Goal: Task Accomplishment & Management: Complete application form

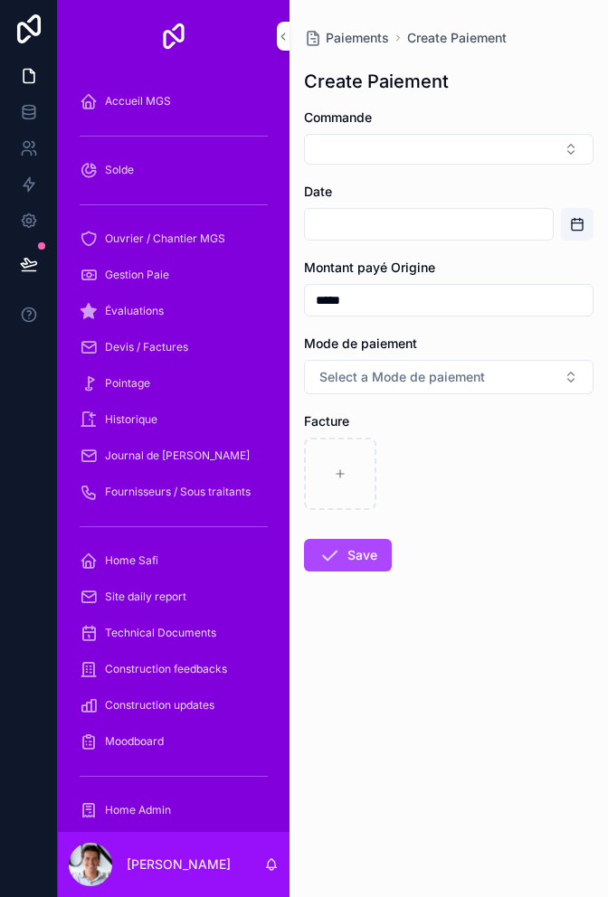
scroll to position [315, 0]
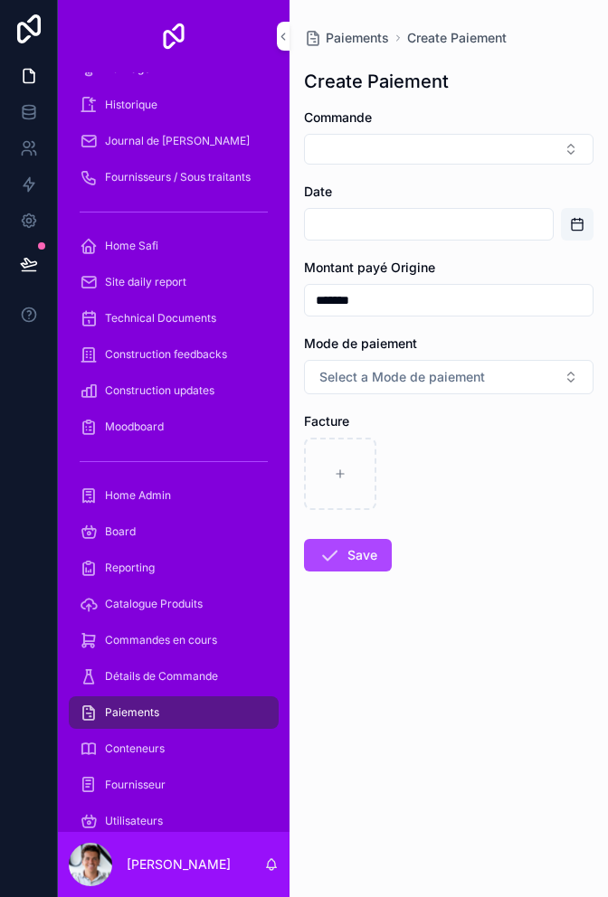
type input "********"
click at [504, 436] on div "Facture" at bounding box center [448, 461] width 289 height 98
click at [510, 380] on button "Select a Mode de paiement" at bounding box center [448, 377] width 289 height 34
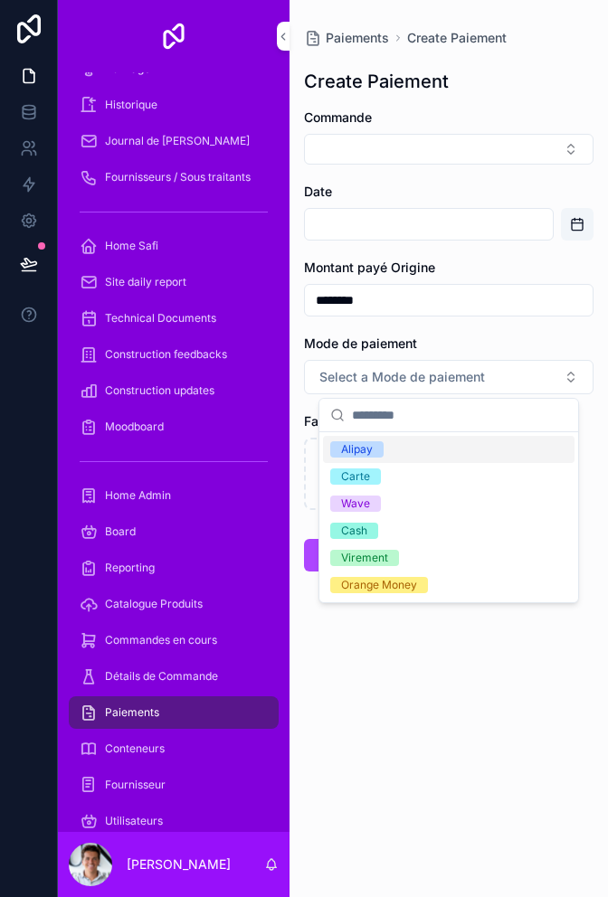
click at [477, 440] on div "Alipay" at bounding box center [448, 449] width 251 height 27
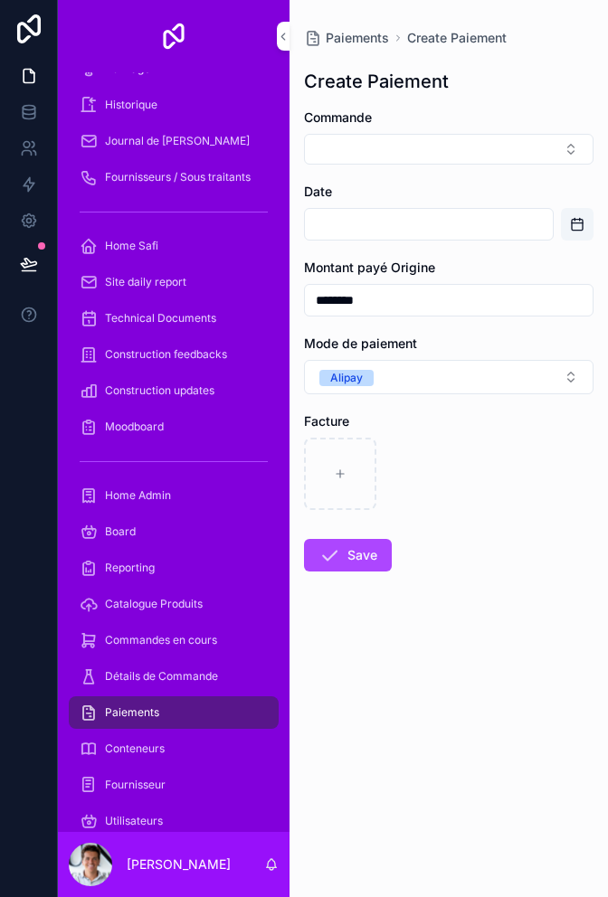
click at [475, 230] on input "scrollable content" at bounding box center [429, 224] width 248 height 25
click at [577, 236] on button "Open calendar" at bounding box center [577, 224] width 33 height 33
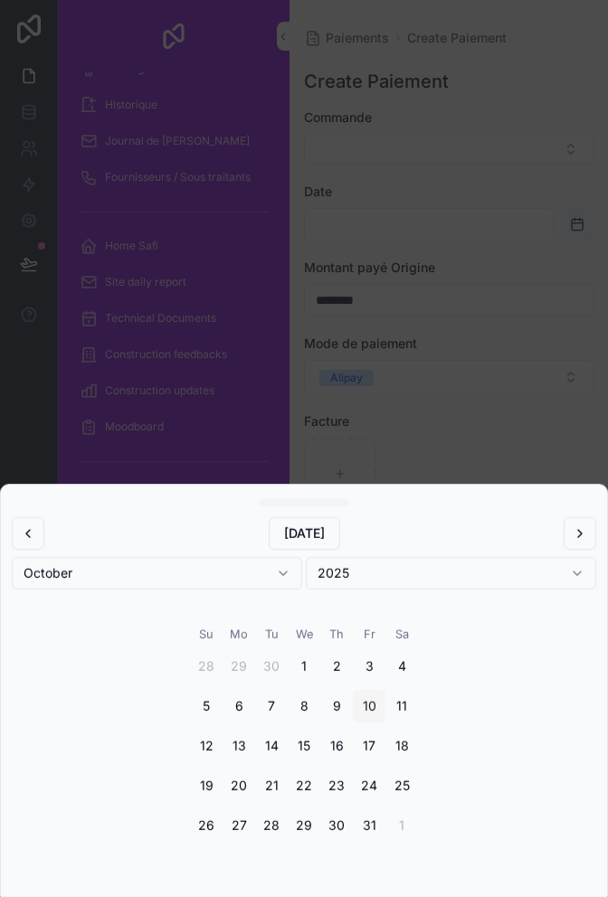
click at [368, 704] on button "10" at bounding box center [369, 706] width 33 height 33
type input "**********"
click at [555, 405] on div "scrollable content" at bounding box center [304, 448] width 608 height 897
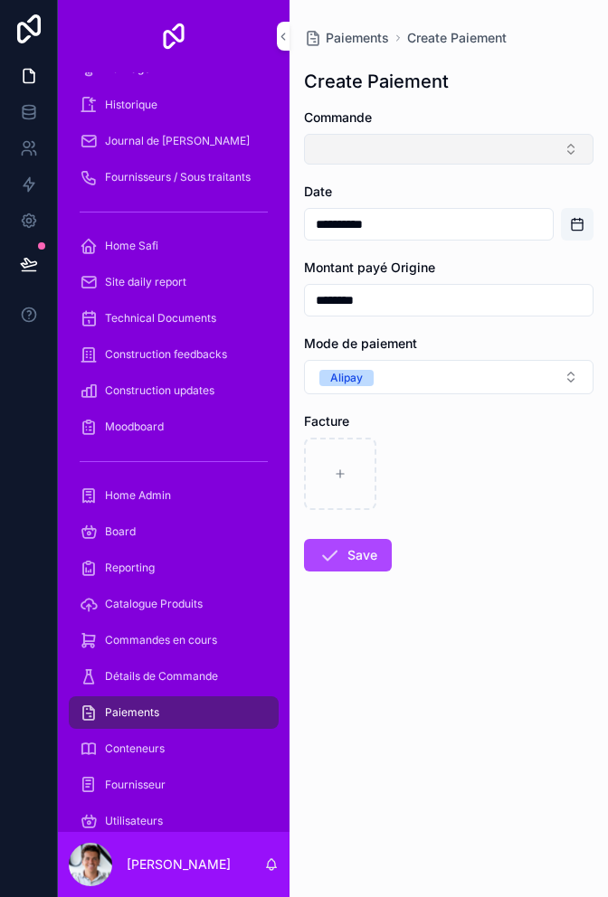
click at [466, 163] on button "Select Button" at bounding box center [448, 149] width 289 height 31
type input "*"
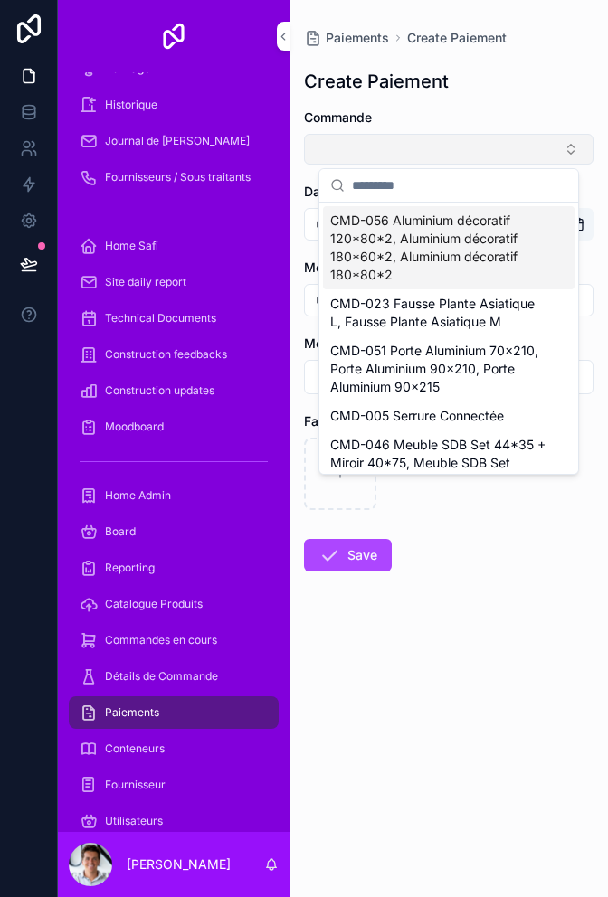
type input "*"
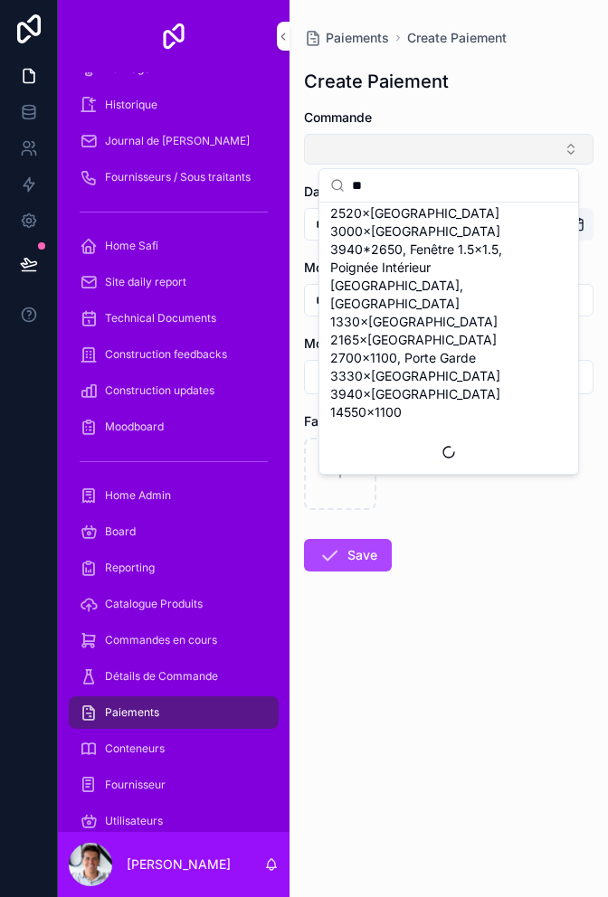
scroll to position [0, 0]
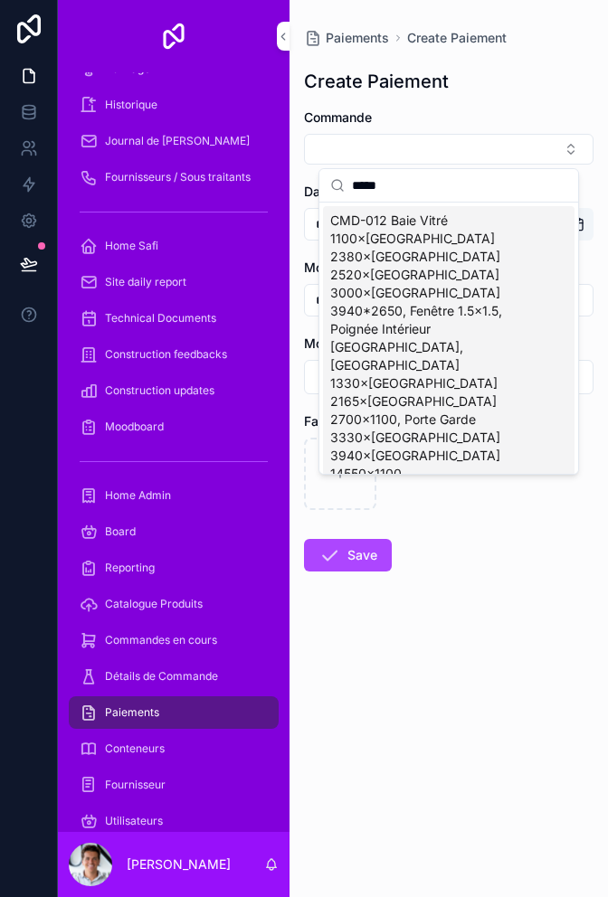
type input "*****"
click at [496, 345] on span "CMD-012 Baie Vitré 1100×[GEOGRAPHIC_DATA] 2380×[GEOGRAPHIC_DATA] 2520×[GEOGRAPH…" at bounding box center [437, 347] width 215 height 271
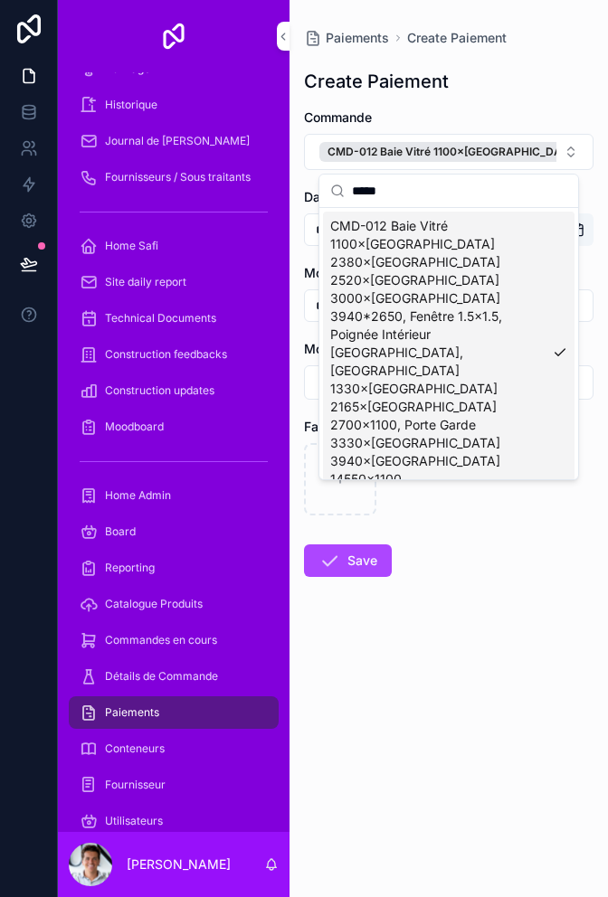
click at [525, 537] on form "**********" at bounding box center [448, 401] width 289 height 584
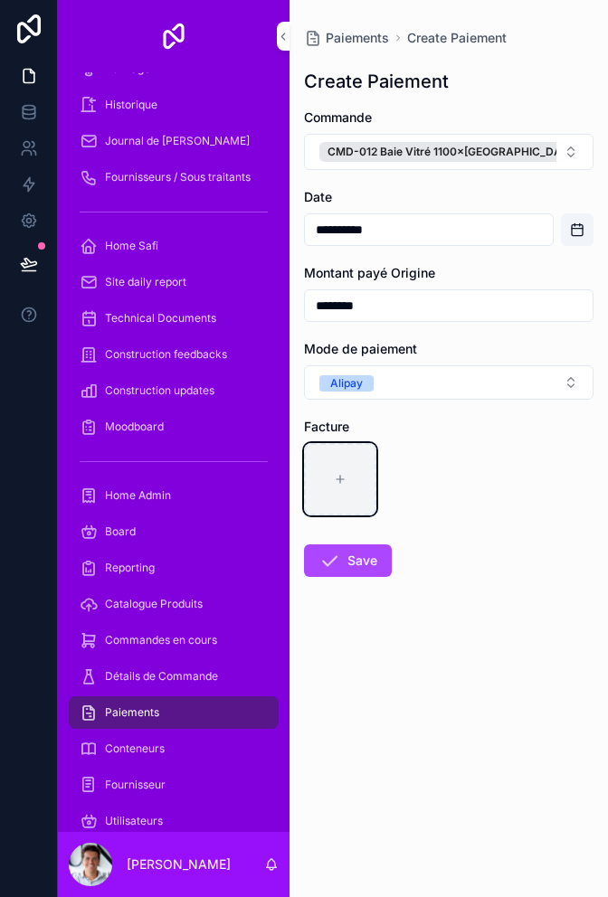
click at [343, 493] on div "scrollable content" at bounding box center [340, 479] width 72 height 72
type input "**********"
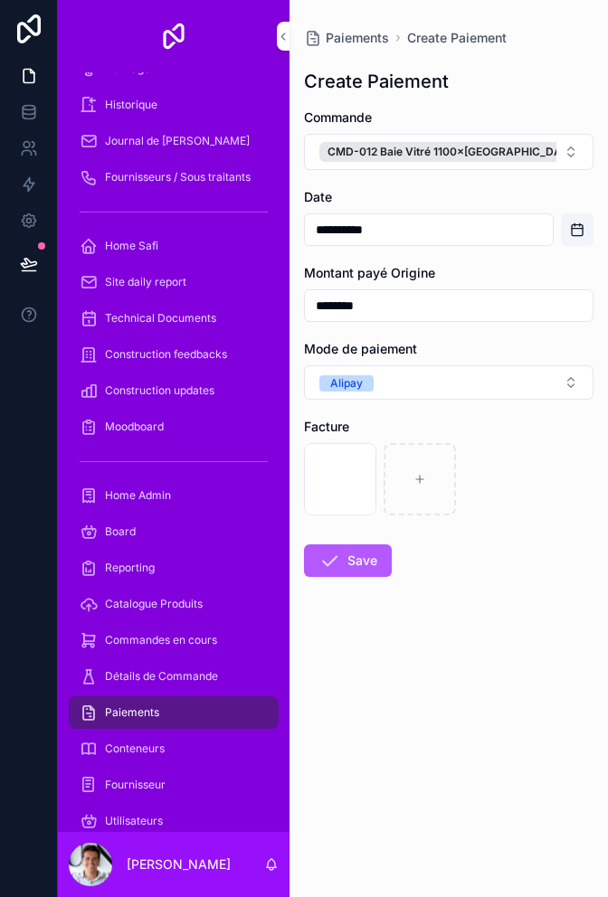
click at [371, 562] on button "Save" at bounding box center [348, 560] width 88 height 33
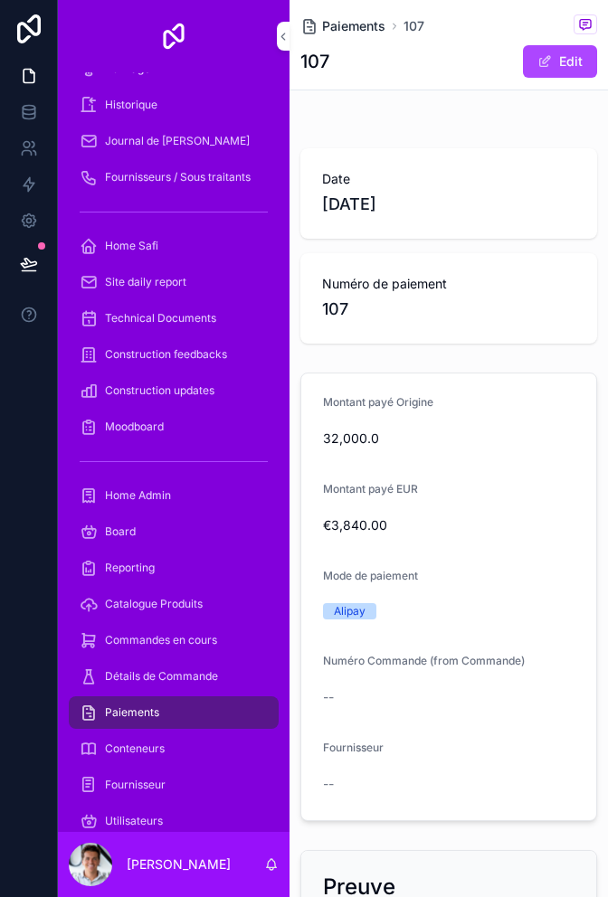
click at [342, 23] on span "Paiements" at bounding box center [353, 26] width 63 height 18
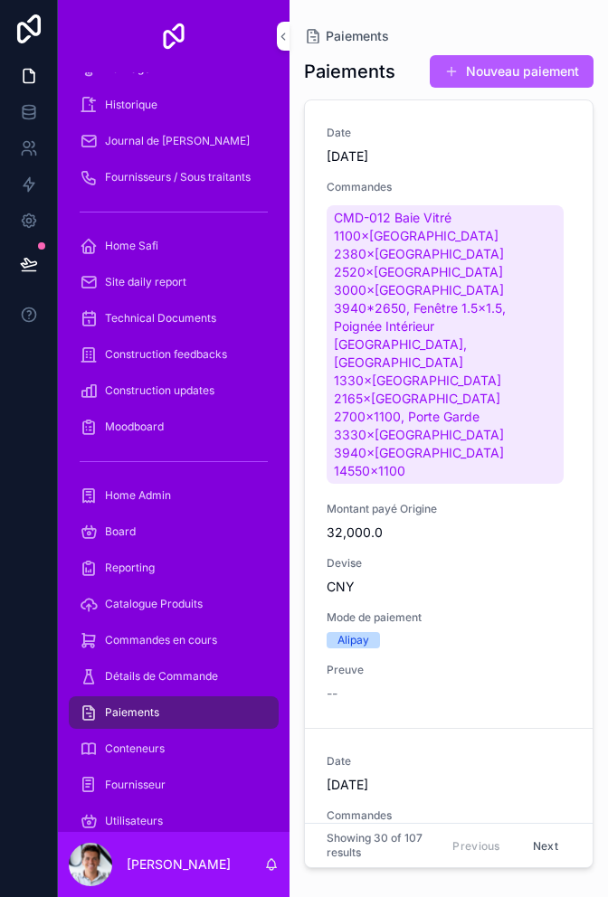
click at [537, 73] on button "Nouveau paiement" at bounding box center [512, 71] width 164 height 33
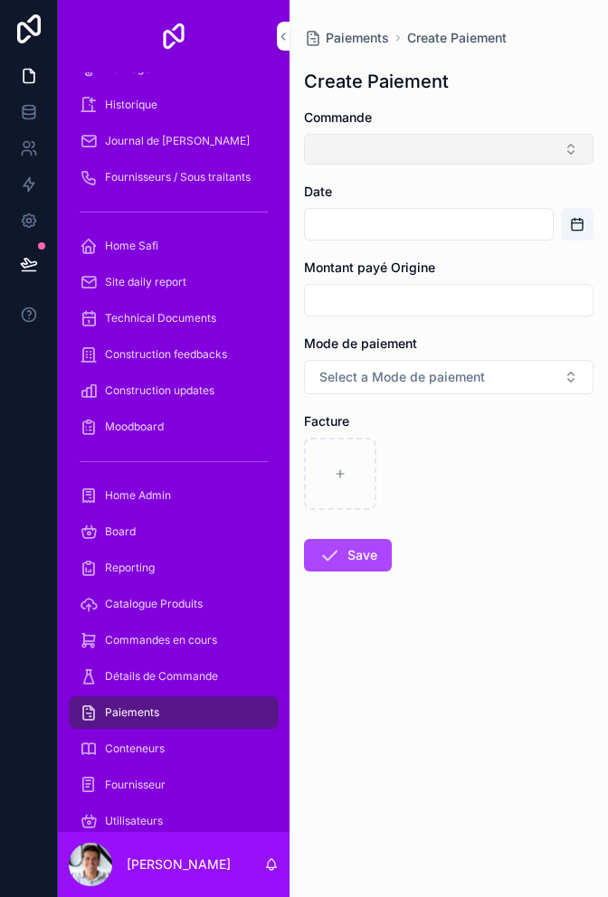
click at [475, 160] on button "Select Button" at bounding box center [448, 149] width 289 height 31
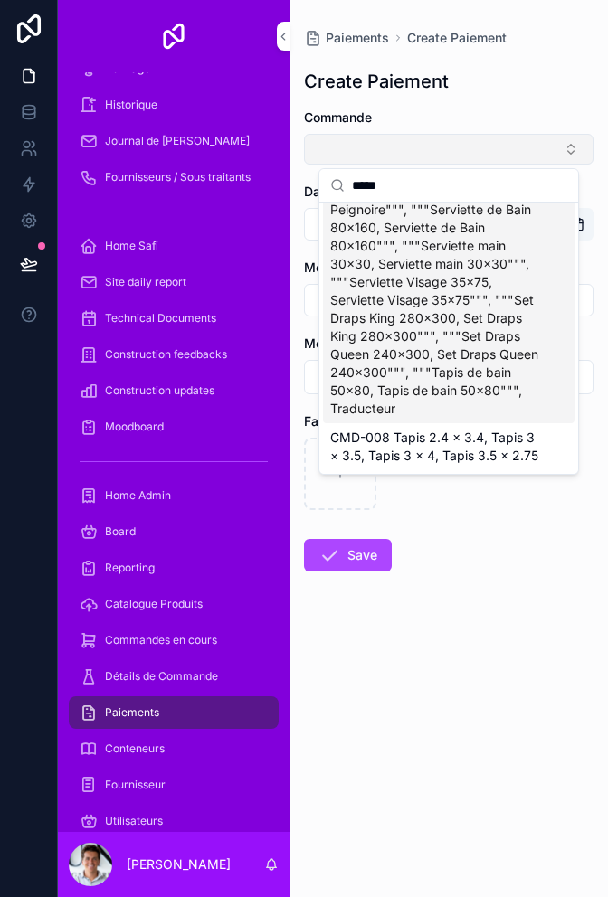
scroll to position [456, 0]
type input "*****"
click at [487, 448] on span "CMD-008 Tapis 2.4 × 3.4, Tapis 3 × 3.5, Tapis 3 × 4, Tapis 3.5 × 2.75" at bounding box center [437, 447] width 215 height 36
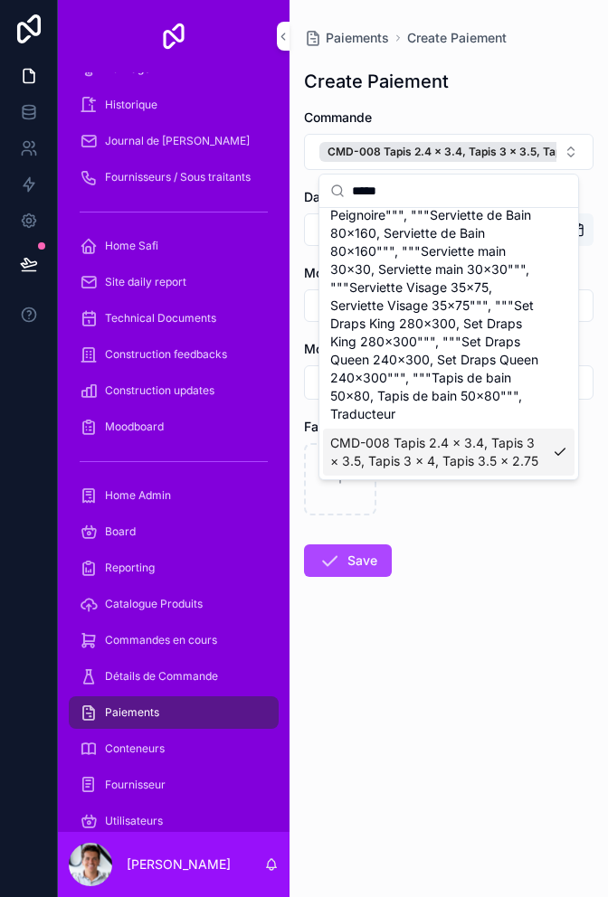
click at [521, 563] on form "Commande CMD-008 Tapis 2.4 × 3.4, Tapis 3 × 3.5, Tapis 3 × 4, Tapis 3.5 × 2.75 …" at bounding box center [448, 401] width 289 height 584
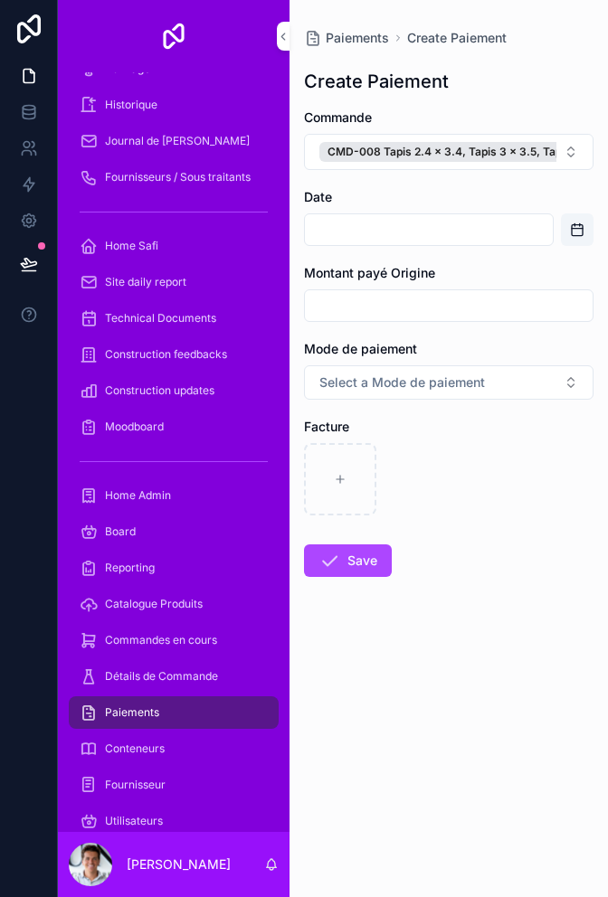
click at [466, 219] on input "scrollable content" at bounding box center [429, 229] width 248 height 25
click at [577, 227] on button "Open calendar" at bounding box center [577, 229] width 33 height 33
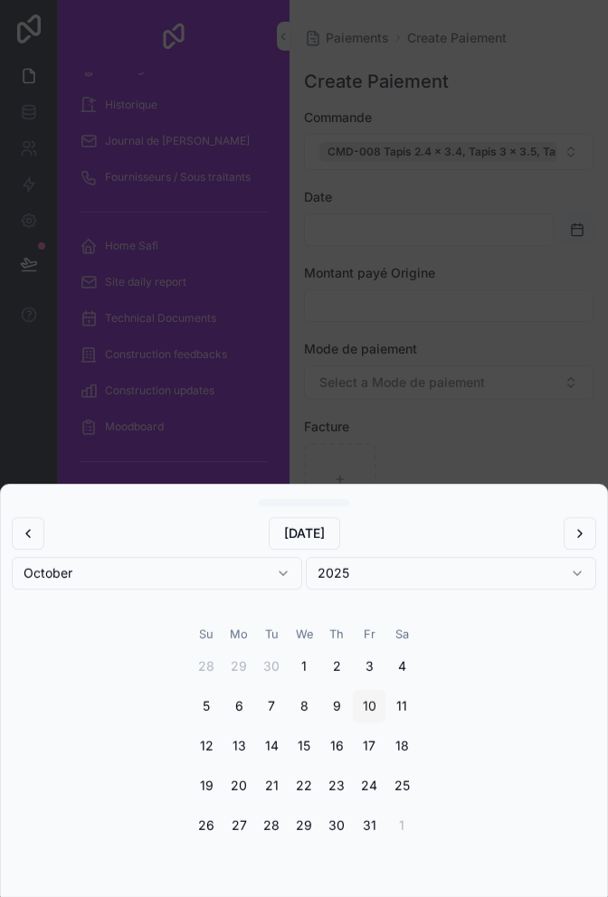
click at [371, 694] on button "10" at bounding box center [369, 706] width 33 height 33
type input "**********"
click at [544, 310] on div "scrollable content" at bounding box center [304, 448] width 608 height 897
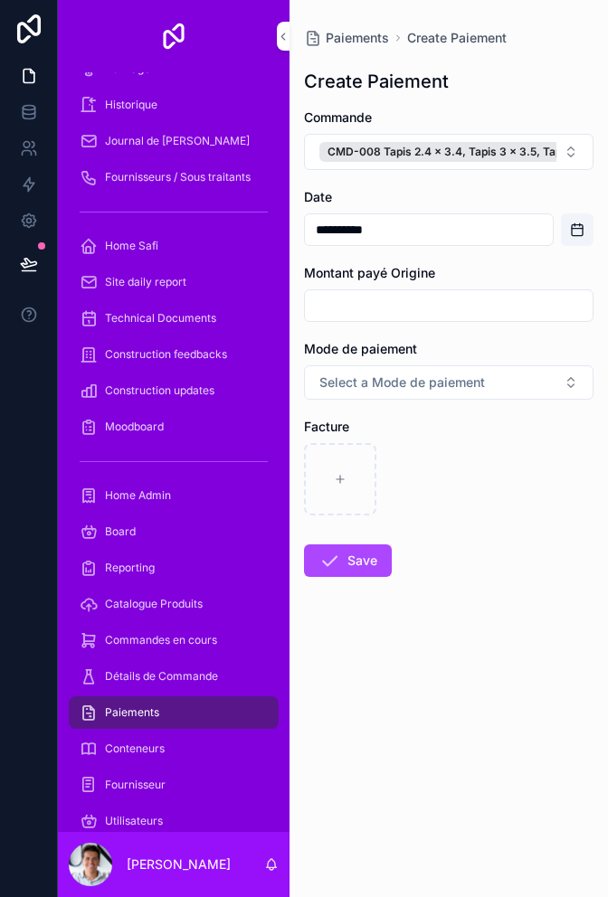
click at [451, 317] on input "scrollable content" at bounding box center [449, 305] width 288 height 25
type input "*******"
click at [489, 381] on button "Select a Mode de paiement" at bounding box center [448, 382] width 289 height 34
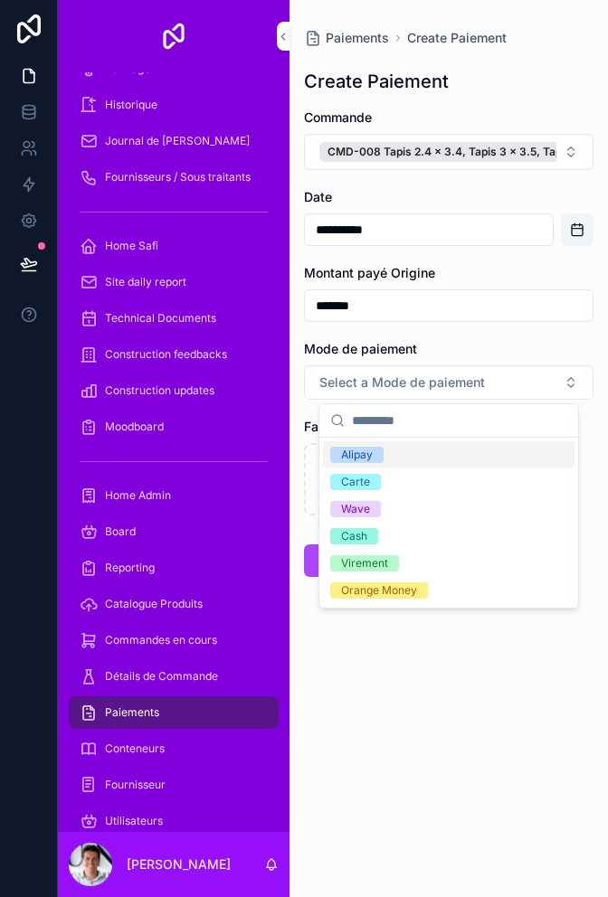
click at [480, 459] on div "Alipay" at bounding box center [448, 454] width 251 height 27
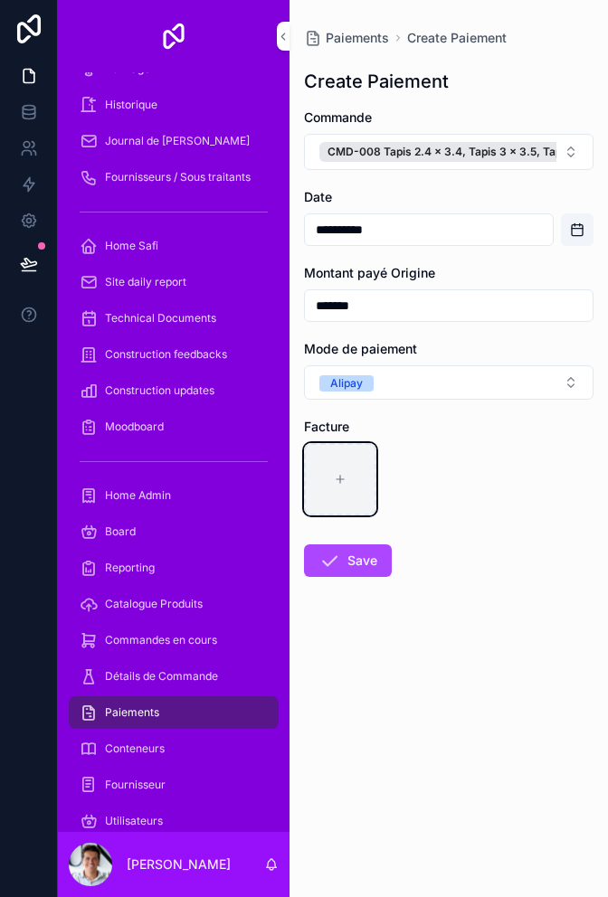
click at [345, 460] on div "scrollable content" at bounding box center [340, 479] width 72 height 72
type input "**********"
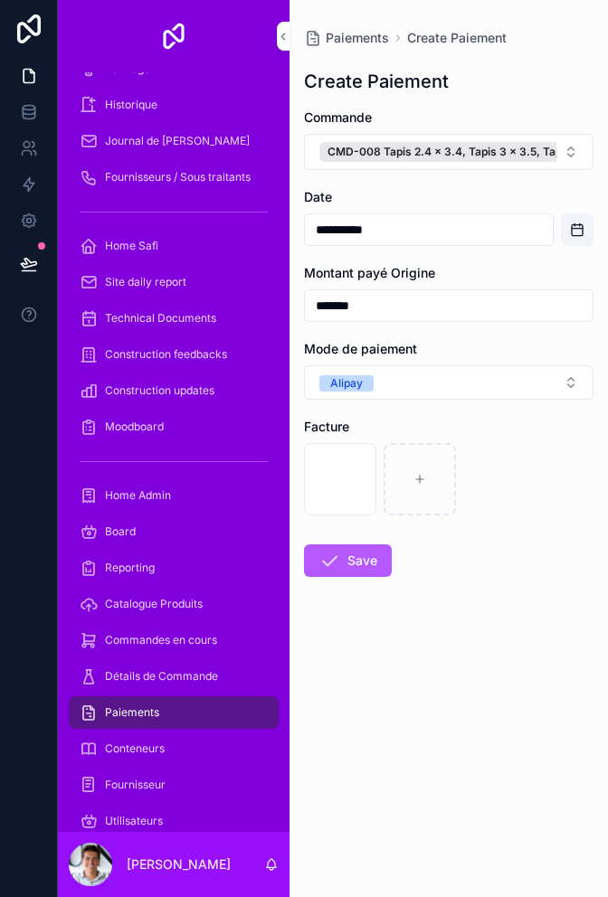
click at [367, 565] on button "Save" at bounding box center [348, 560] width 88 height 33
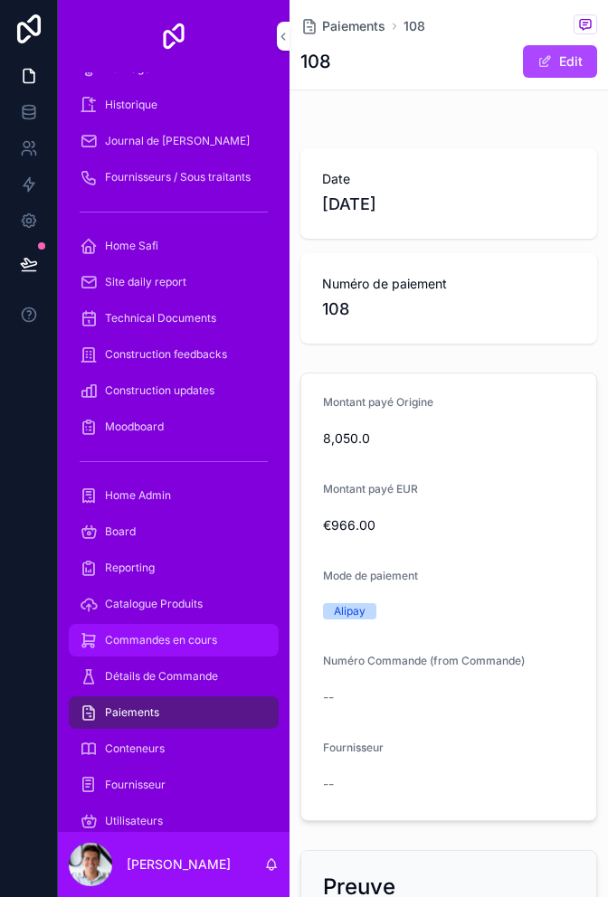
click at [226, 635] on div "Commandes en cours" at bounding box center [174, 640] width 188 height 29
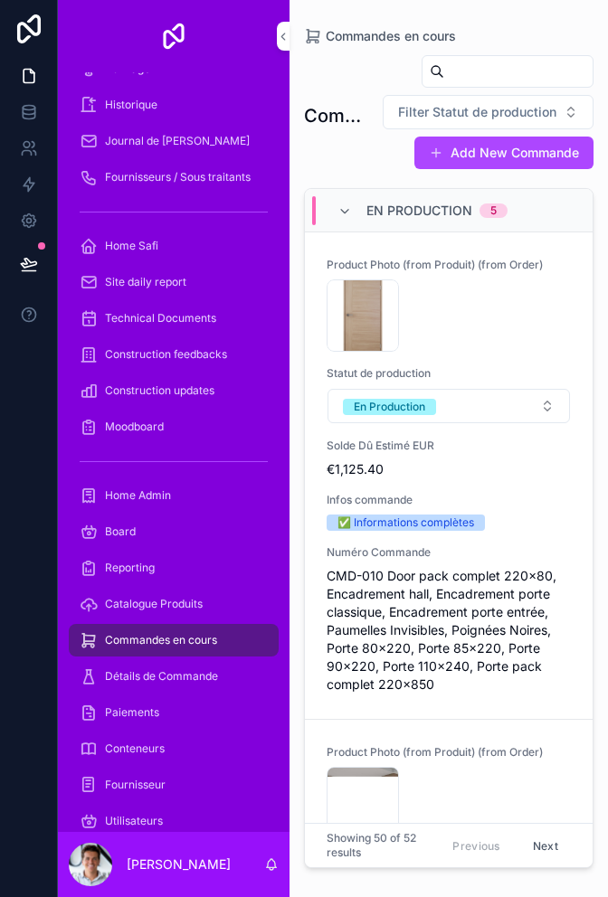
click at [228, 645] on div "Commandes en cours" at bounding box center [174, 640] width 188 height 29
click at [349, 172] on div "Commandes en cours Filter Statut de production Add New Commande" at bounding box center [448, 115] width 289 height 123
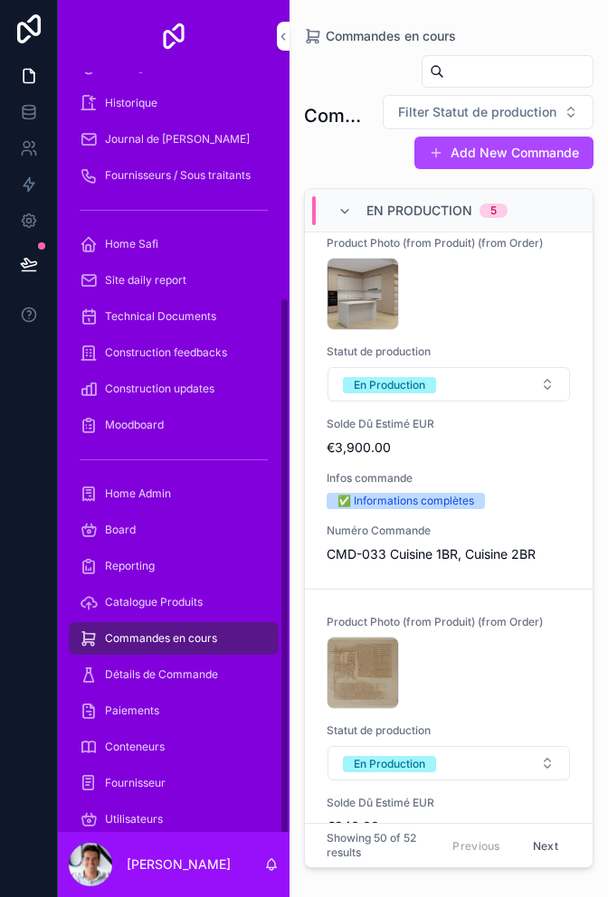
scroll to position [315, 0]
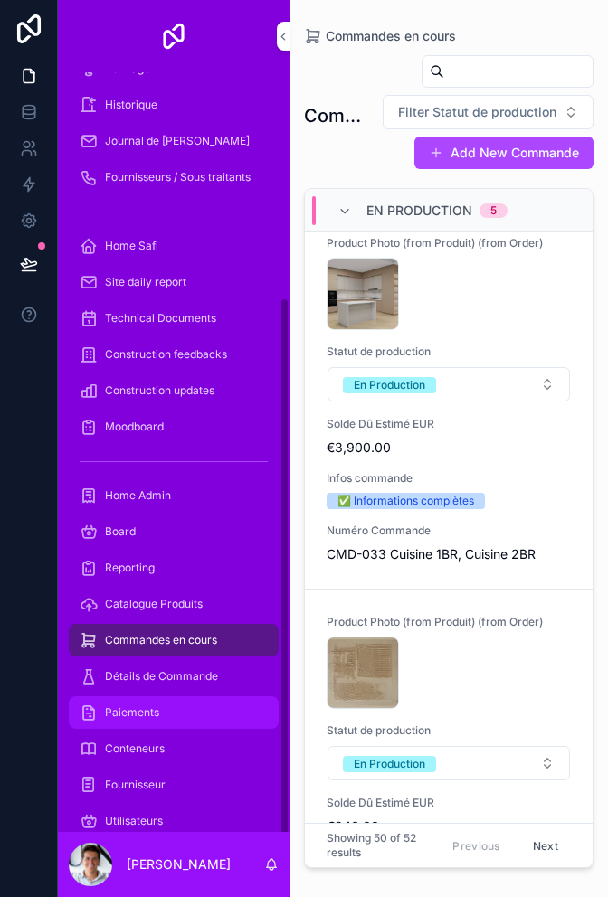
click at [204, 711] on div "Paiements" at bounding box center [174, 712] width 188 height 29
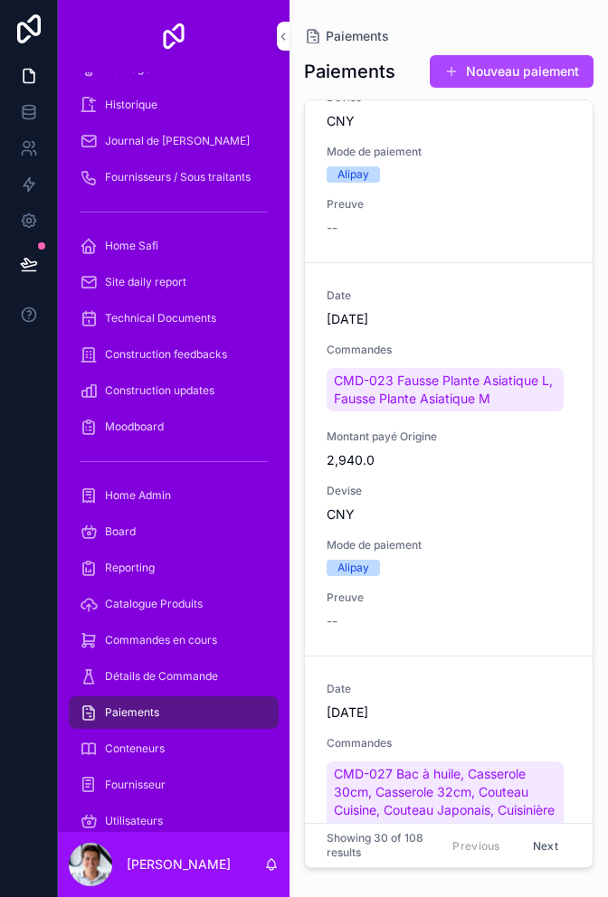
scroll to position [4264, 0]
click at [530, 77] on button "Nouveau paiement" at bounding box center [512, 71] width 164 height 33
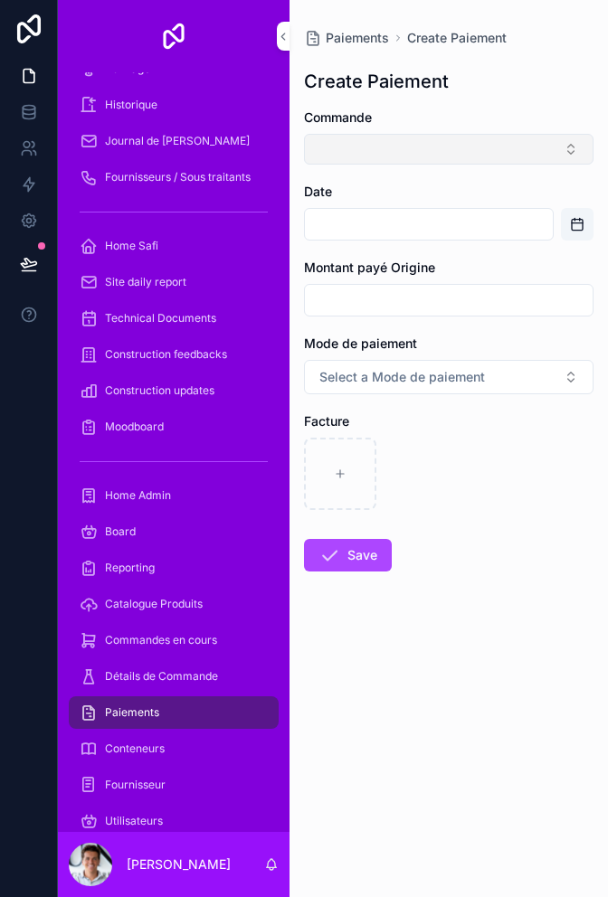
click at [430, 150] on button "Select Button" at bounding box center [448, 149] width 289 height 31
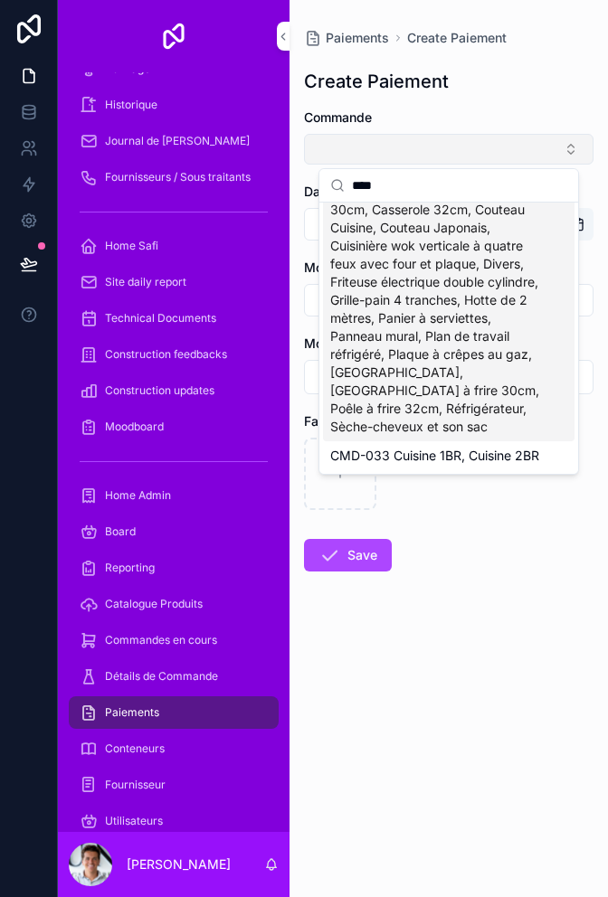
scroll to position [29, 0]
type input "****"
click at [494, 456] on span "CMD-033 Cuisine 1BR, Cuisine 2BR" at bounding box center [434, 456] width 209 height 18
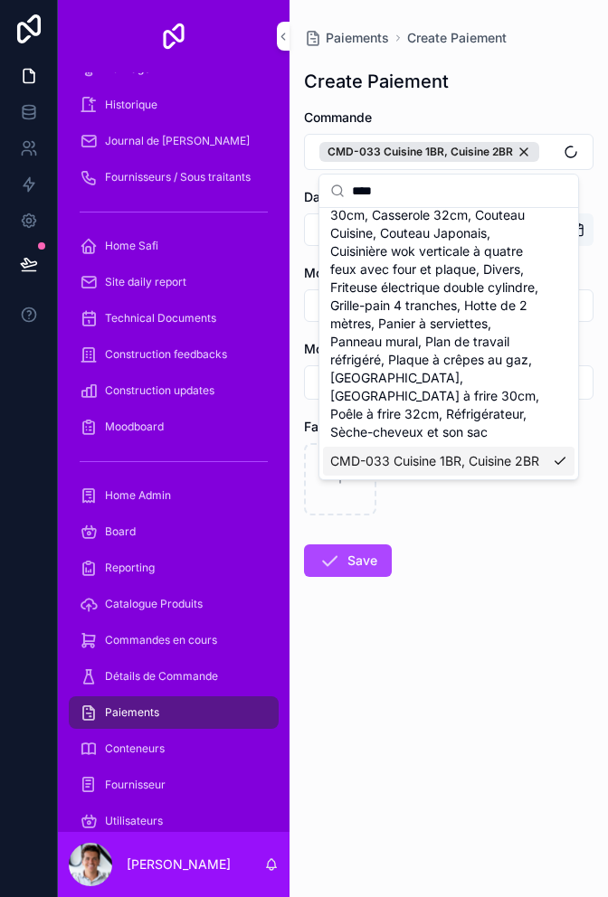
click at [508, 553] on form "Commande CMD-033 Cuisine 1BR, Cuisine 2BR Date Montant payé Origine Mode de pai…" at bounding box center [448, 401] width 289 height 584
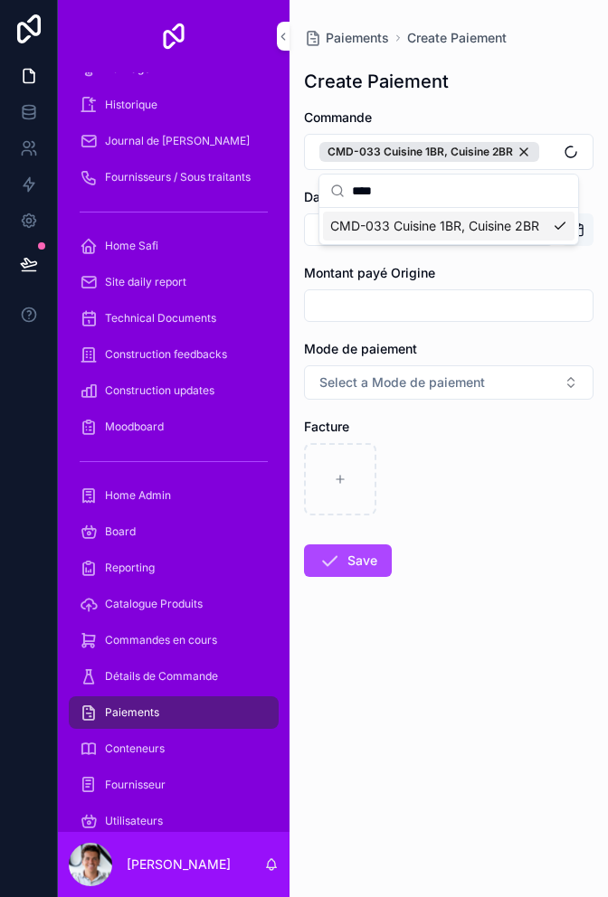
scroll to position [0, 0]
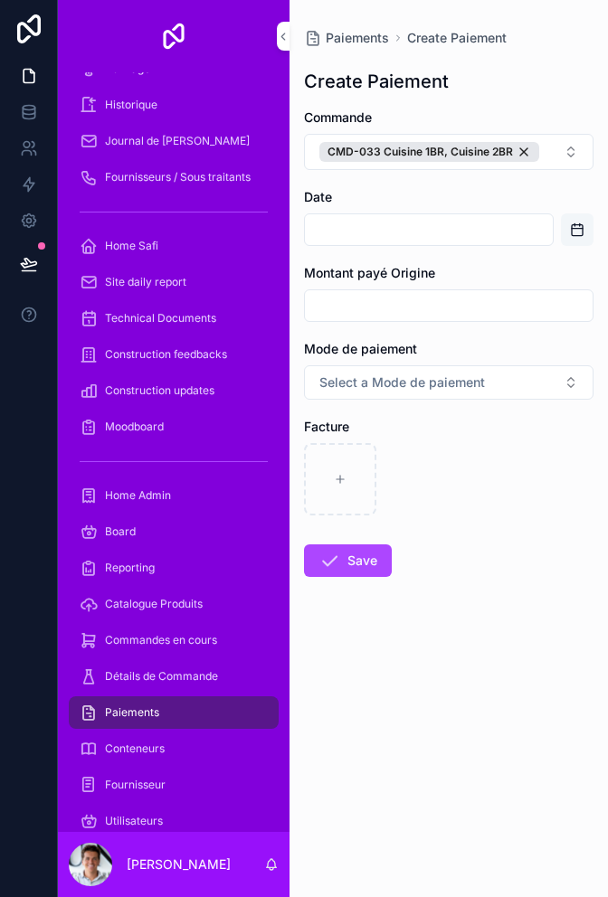
click at [591, 232] on button "Open calendar" at bounding box center [577, 229] width 33 height 33
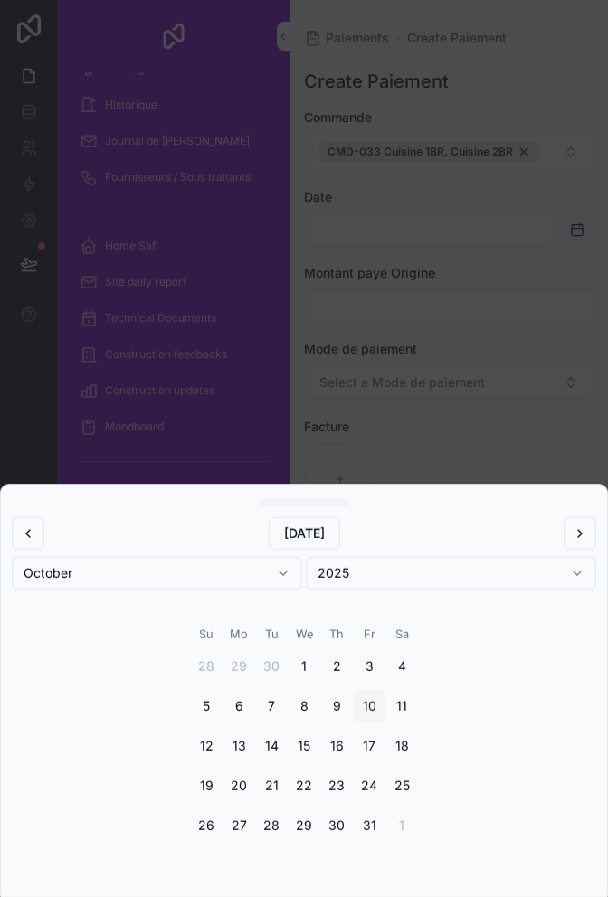
click at [372, 698] on button "10" at bounding box center [369, 706] width 33 height 33
type input "**********"
click at [528, 356] on div "scrollable content" at bounding box center [304, 448] width 608 height 897
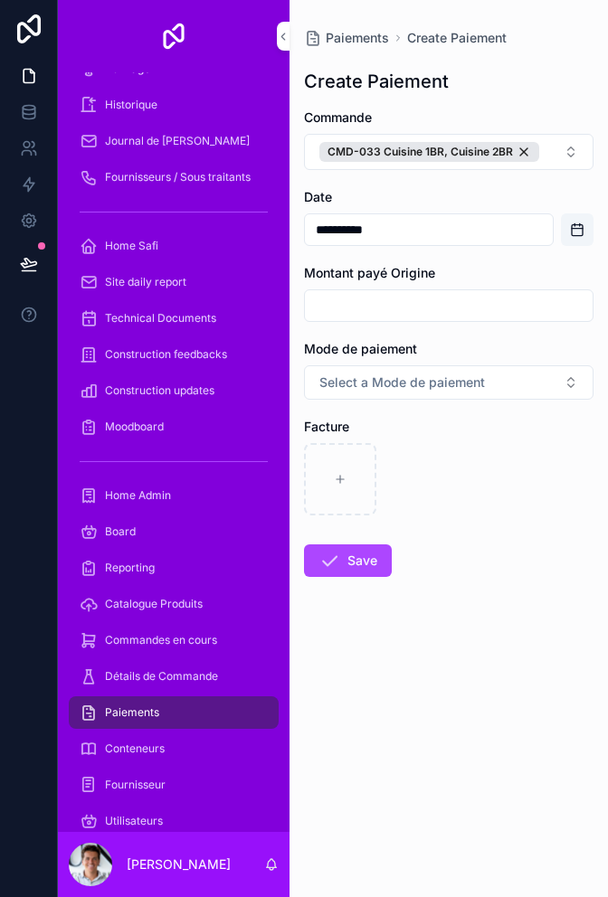
click at [464, 306] on input "scrollable content" at bounding box center [449, 305] width 288 height 25
type input "********"
click at [486, 387] on button "Select a Mode de paiement" at bounding box center [448, 382] width 289 height 34
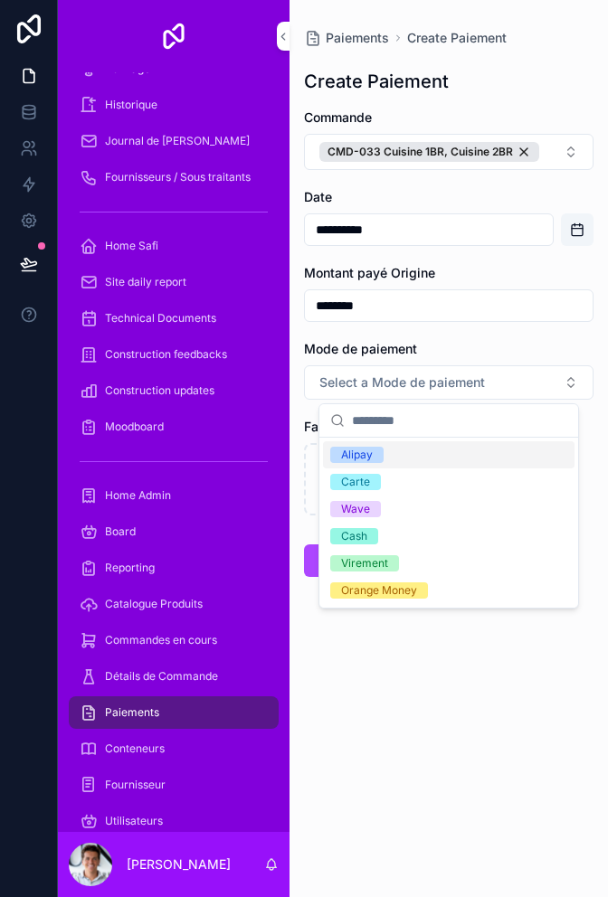
click at [422, 451] on div "Alipay" at bounding box center [448, 454] width 251 height 27
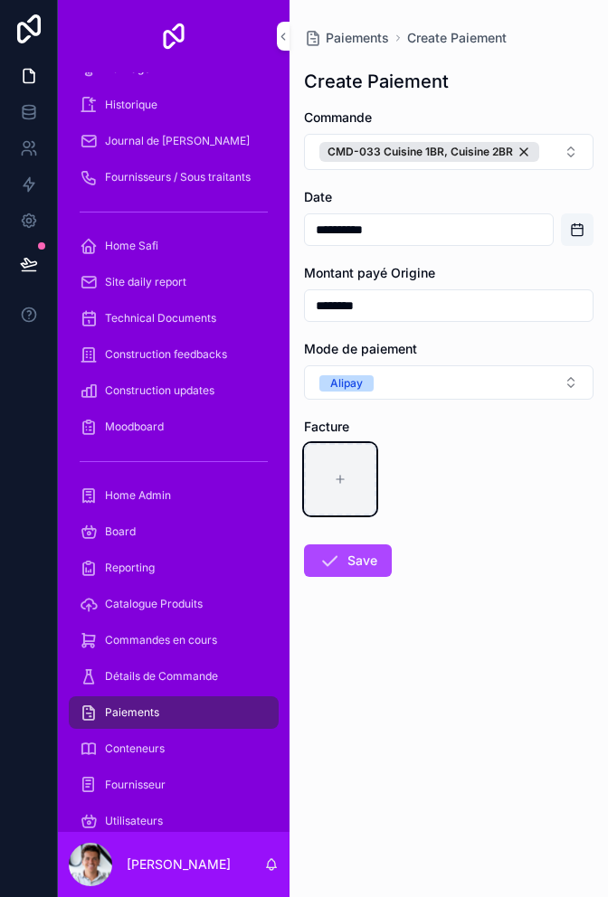
click at [343, 487] on div "scrollable content" at bounding box center [340, 479] width 72 height 72
type input "**********"
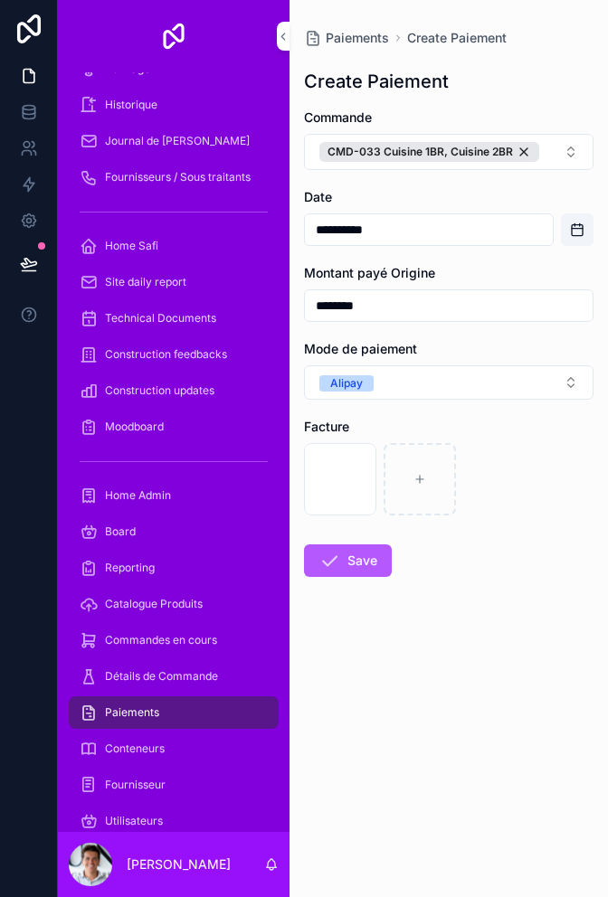
click at [372, 553] on button "Save" at bounding box center [348, 560] width 88 height 33
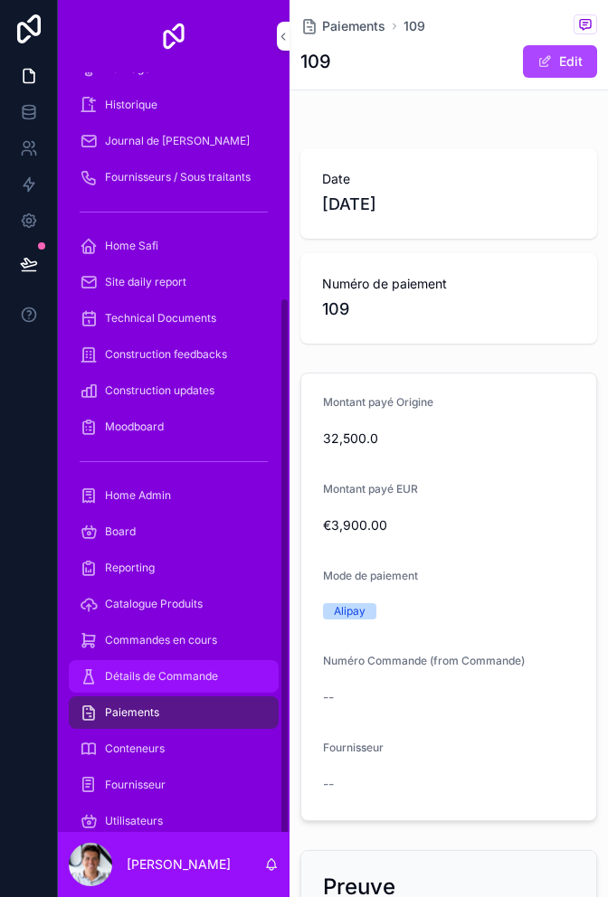
click at [131, 678] on span "Détails de Commande" at bounding box center [161, 676] width 113 height 14
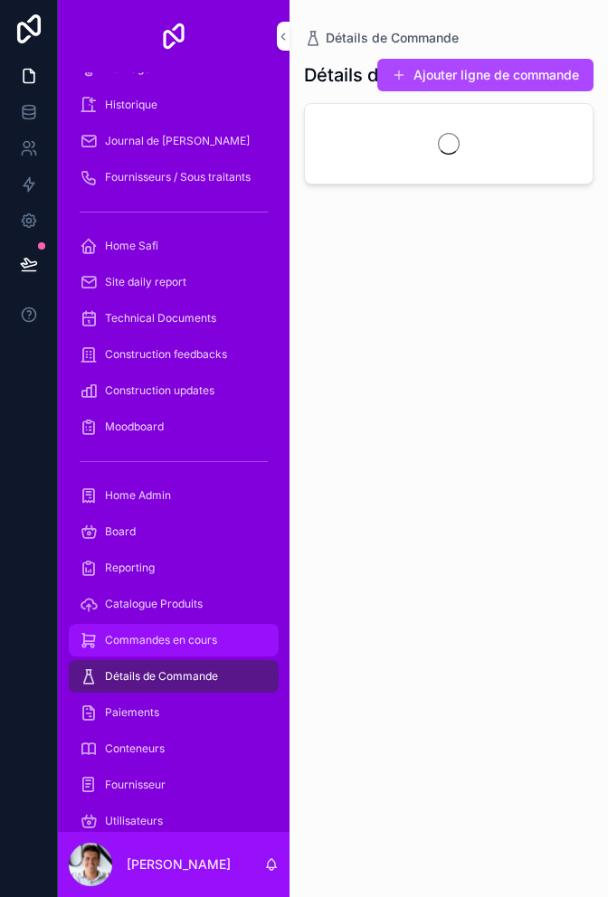
click at [118, 638] on span "Commandes en cours" at bounding box center [161, 640] width 112 height 14
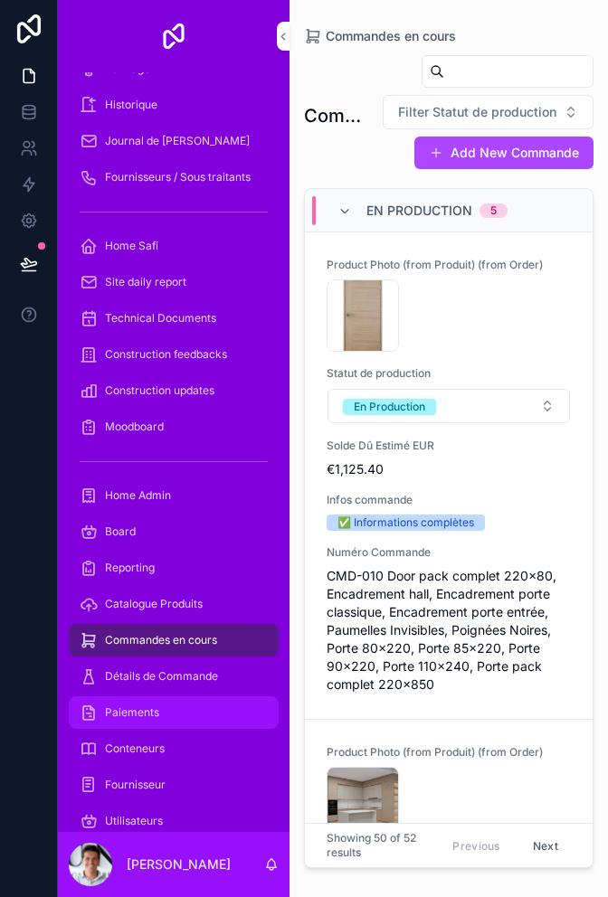
click at [118, 710] on span "Paiements" at bounding box center [132, 712] width 54 height 14
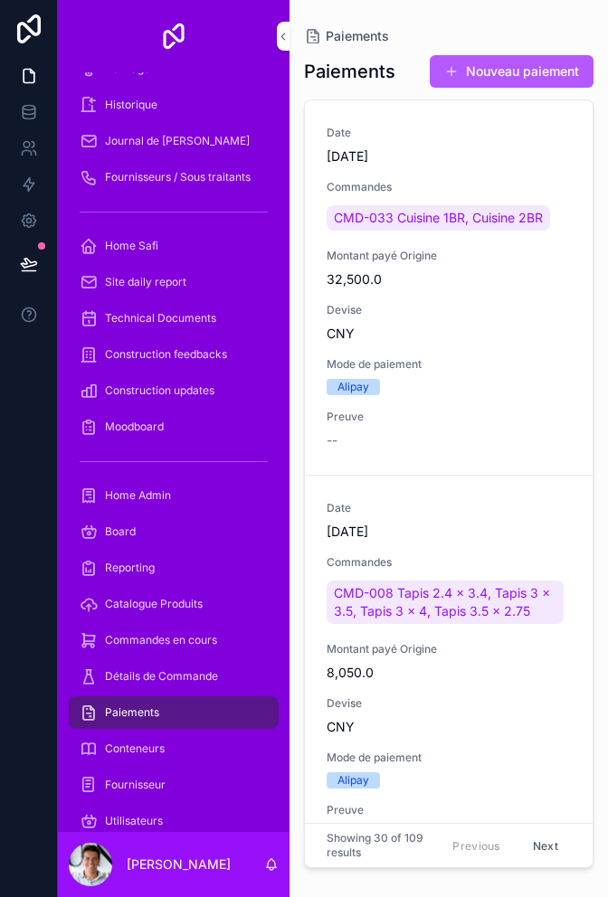
click at [544, 74] on button "Nouveau paiement" at bounding box center [512, 71] width 164 height 33
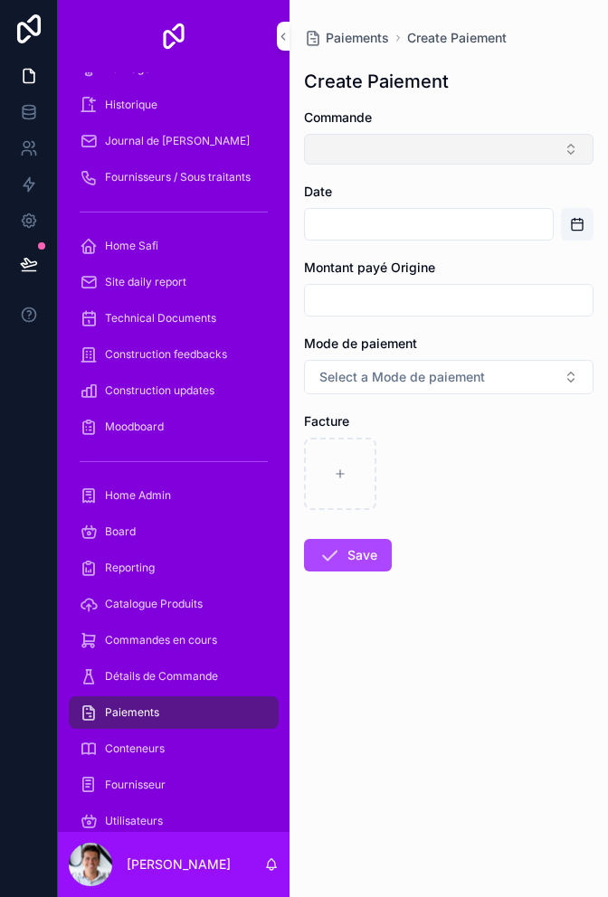
click at [499, 151] on button "Select Button" at bounding box center [448, 149] width 289 height 31
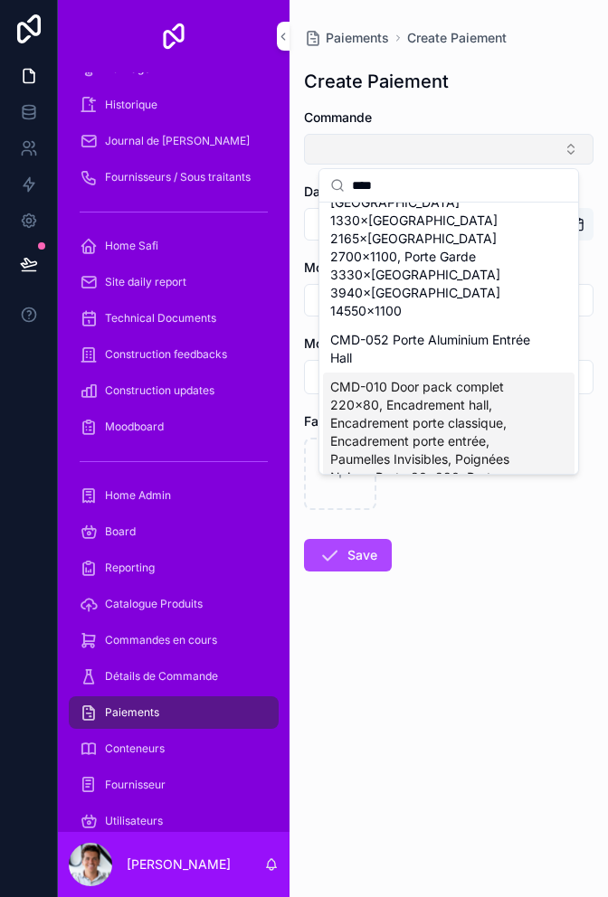
scroll to position [227, 0]
type input "****"
click at [488, 402] on span "CMD-010 Door pack complet 220x80, Encadrement hall, Encadrement porte classique…" at bounding box center [437, 460] width 215 height 163
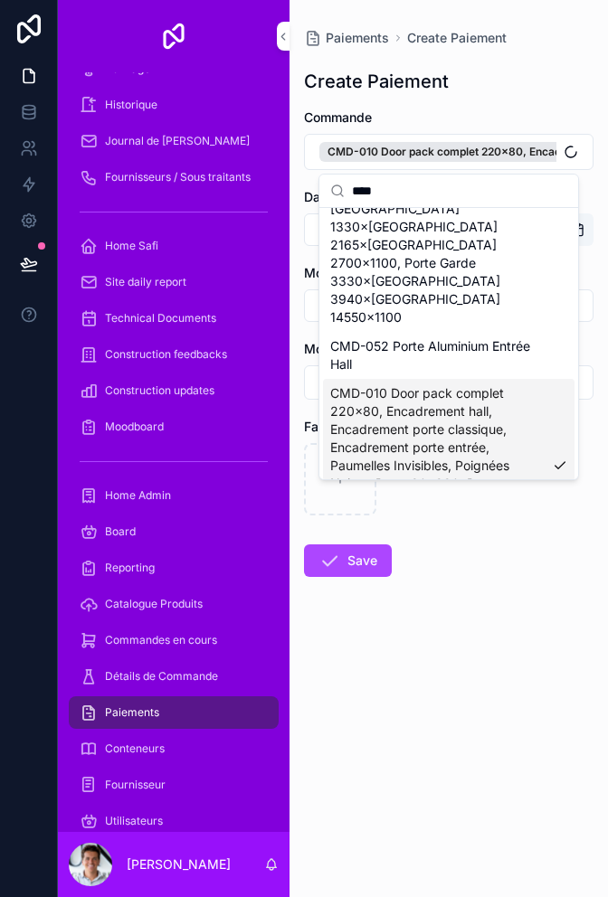
click at [501, 577] on form "Commande CMD-010 Door pack complet 220x80, Encadrement hall, Encadrement porte …" at bounding box center [448, 401] width 289 height 584
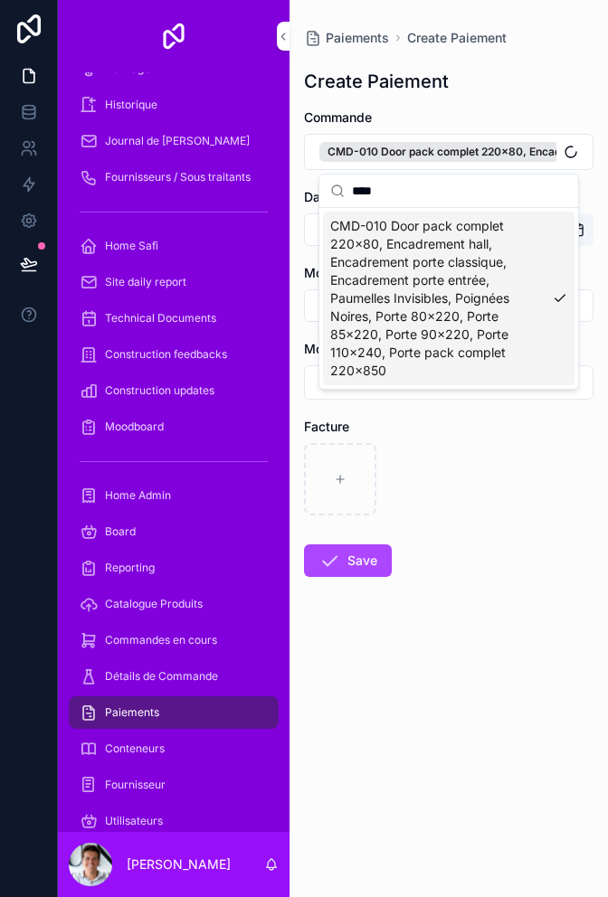
scroll to position [0, 0]
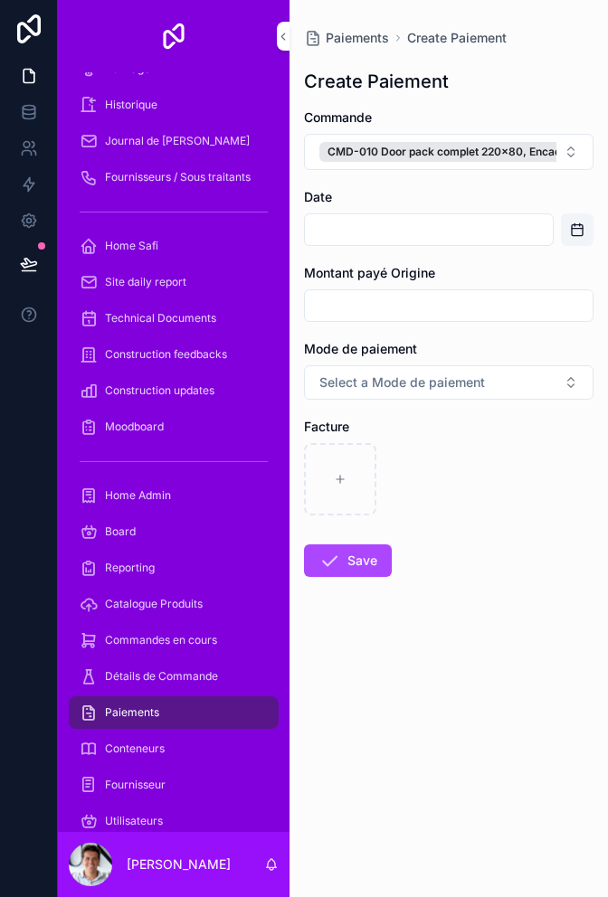
click at [432, 328] on form "Commande CMD-010 Door pack complet 220x80, Encadrement hall, Encadrement porte …" at bounding box center [448, 401] width 289 height 584
click at [461, 304] on input "scrollable content" at bounding box center [449, 305] width 288 height 25
type input "*******"
click at [571, 220] on button "Open calendar" at bounding box center [577, 229] width 33 height 33
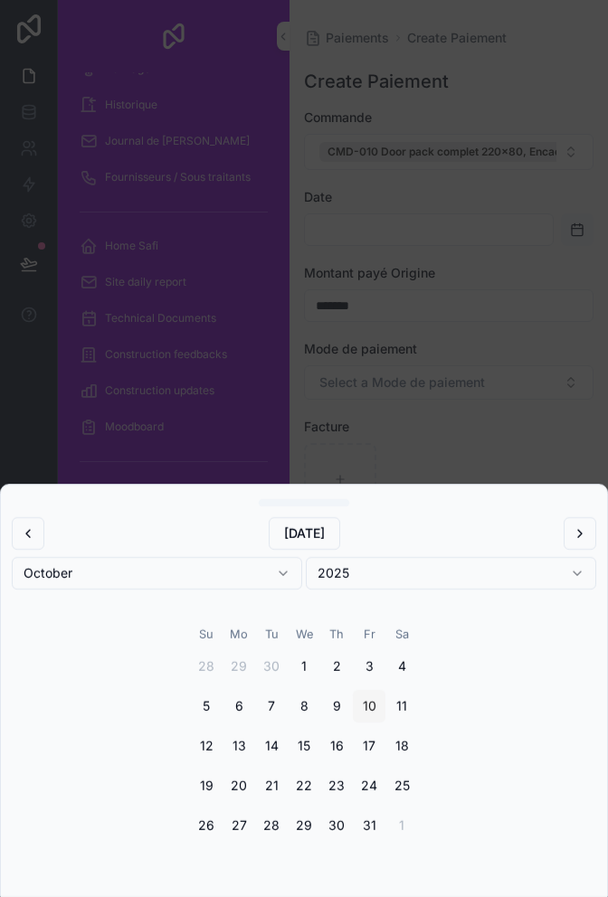
click at [364, 715] on button "10" at bounding box center [369, 706] width 33 height 33
type input "**********"
click at [523, 383] on div "scrollable content" at bounding box center [304, 448] width 608 height 897
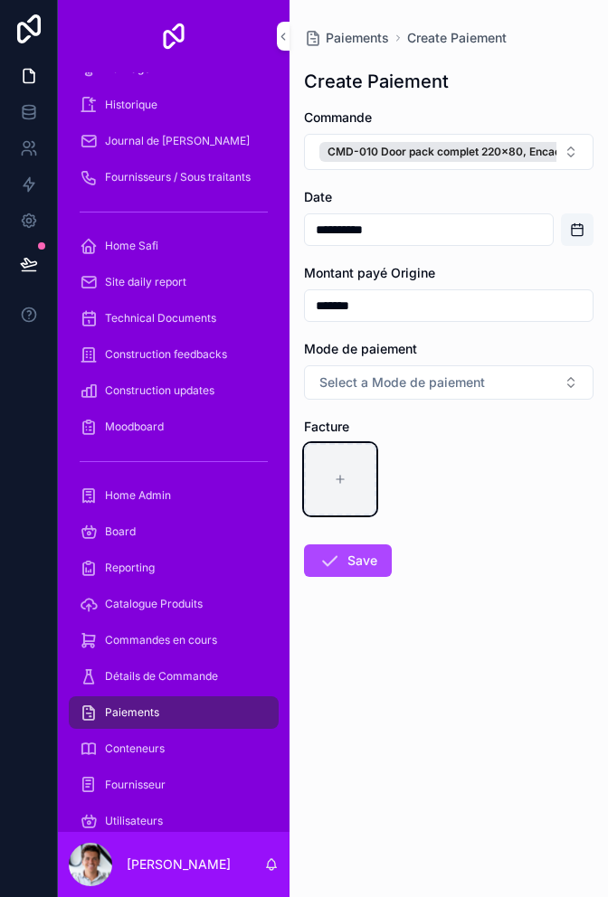
click at [353, 483] on div "scrollable content" at bounding box center [340, 479] width 72 height 72
type input "**********"
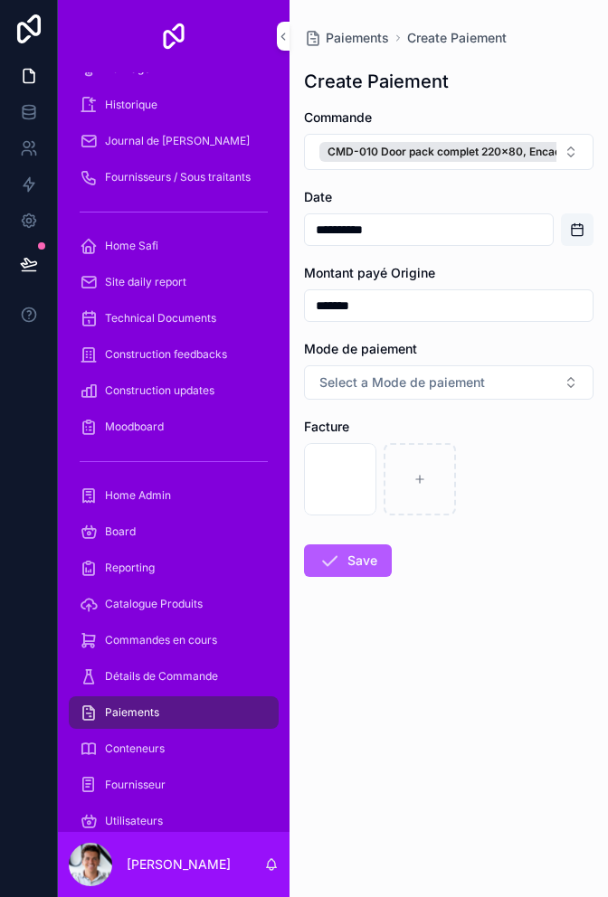
click at [359, 568] on button "Save" at bounding box center [348, 560] width 88 height 33
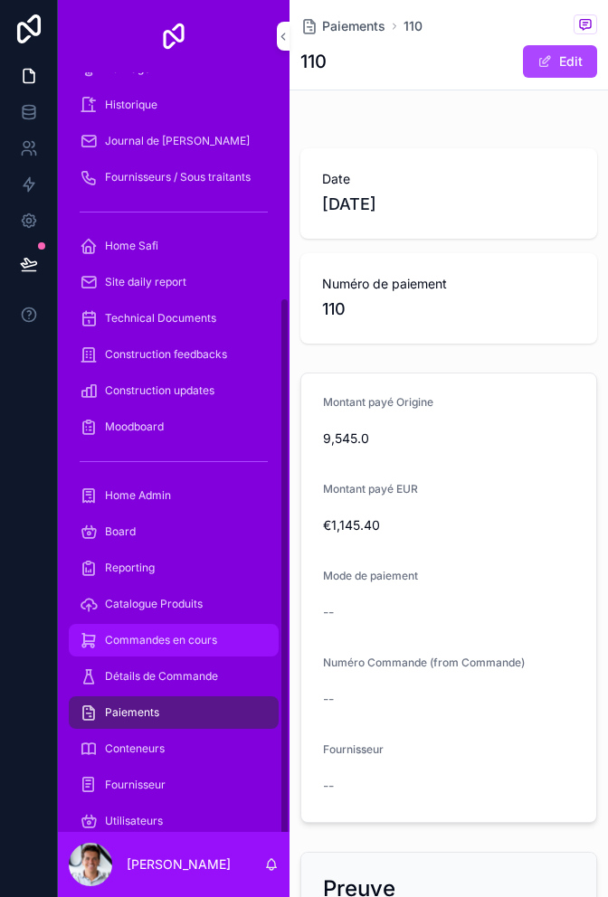
click at [134, 640] on span "Commandes en cours" at bounding box center [161, 640] width 112 height 14
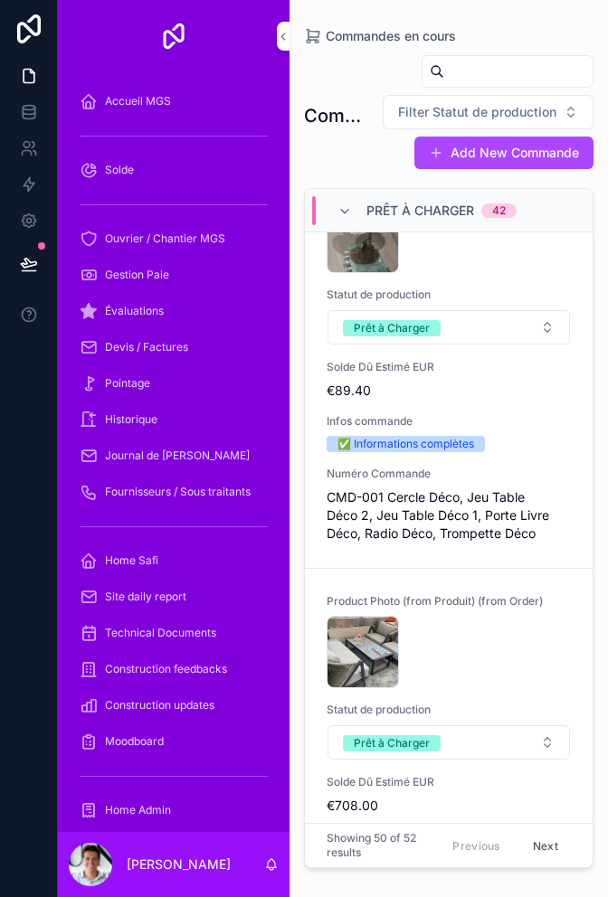
scroll to position [2412, 0]
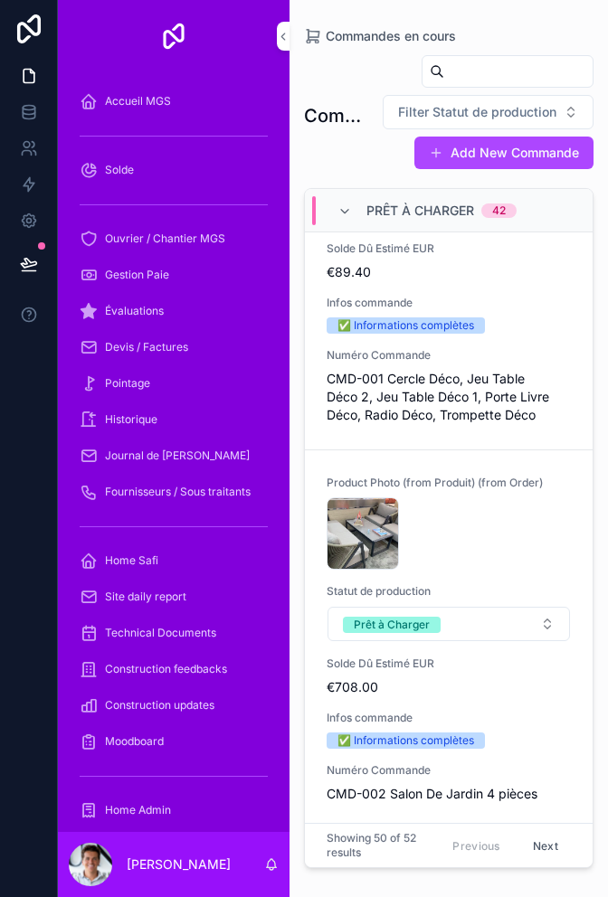
click at [505, 550] on div "CleanShot-2025-09-03-at-20.14.41@2x .png" at bounding box center [448, 533] width 244 height 72
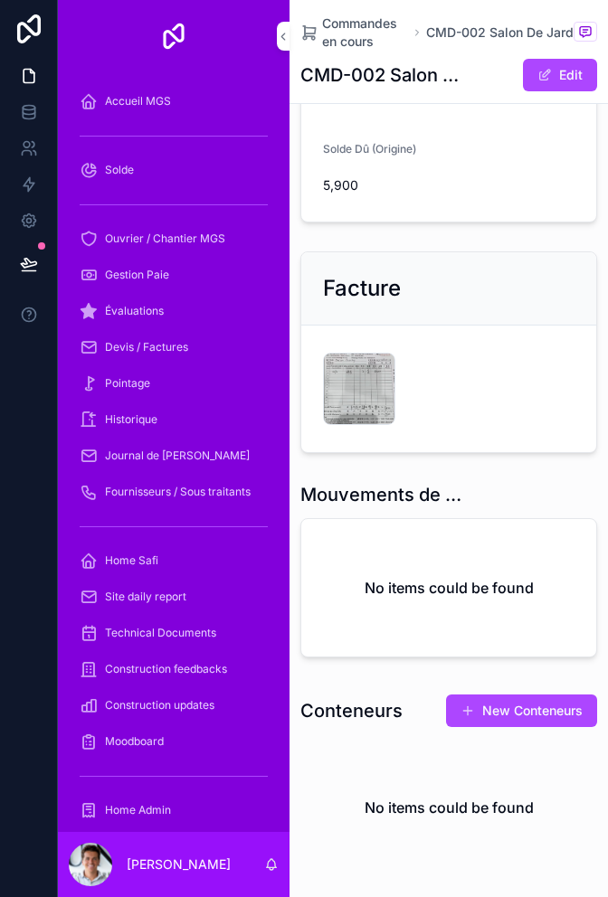
scroll to position [1133, 0]
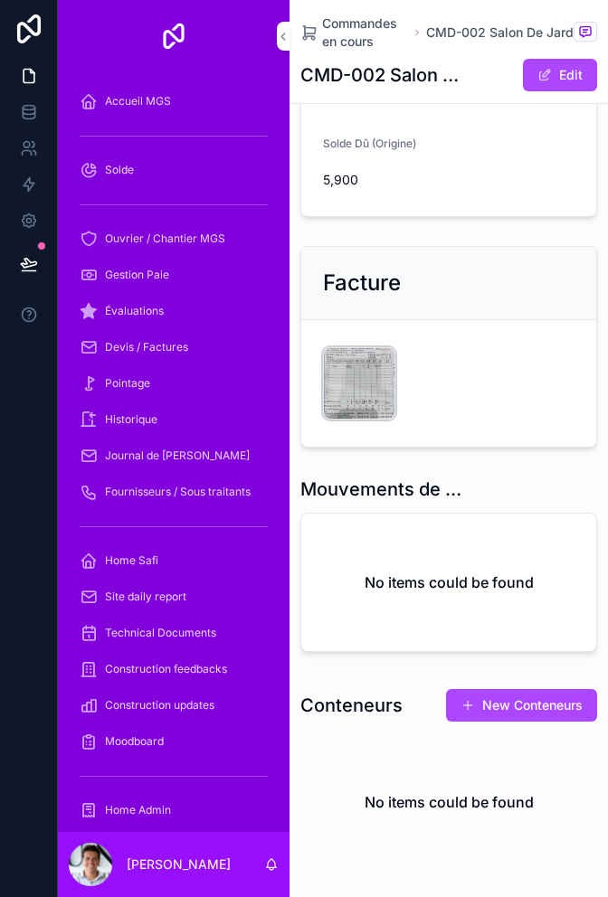
click at [343, 392] on div "CleanShot-2025-09-03-at-23.37.49@2x .png" at bounding box center [359, 383] width 72 height 72
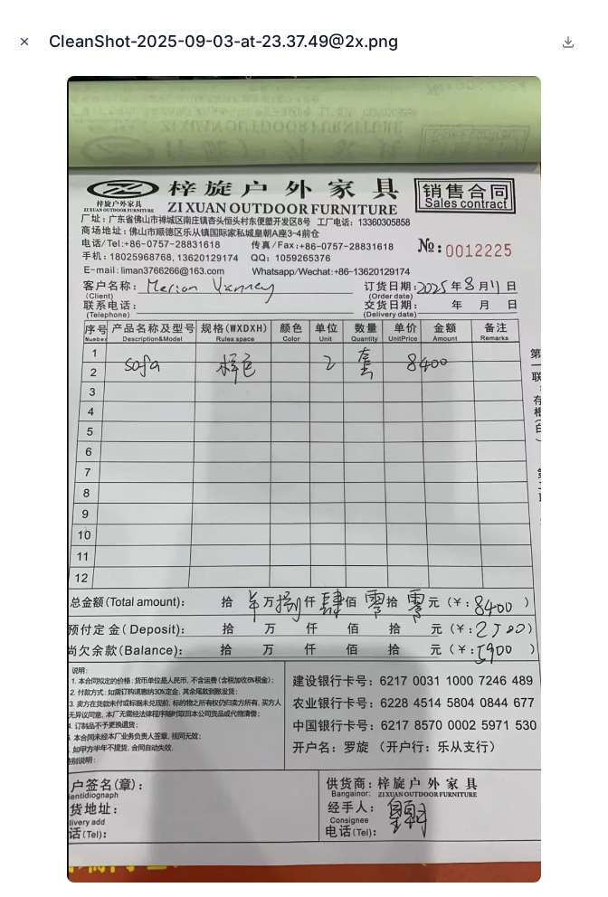
click at [31, 47] on button "Close modal" at bounding box center [24, 42] width 20 height 20
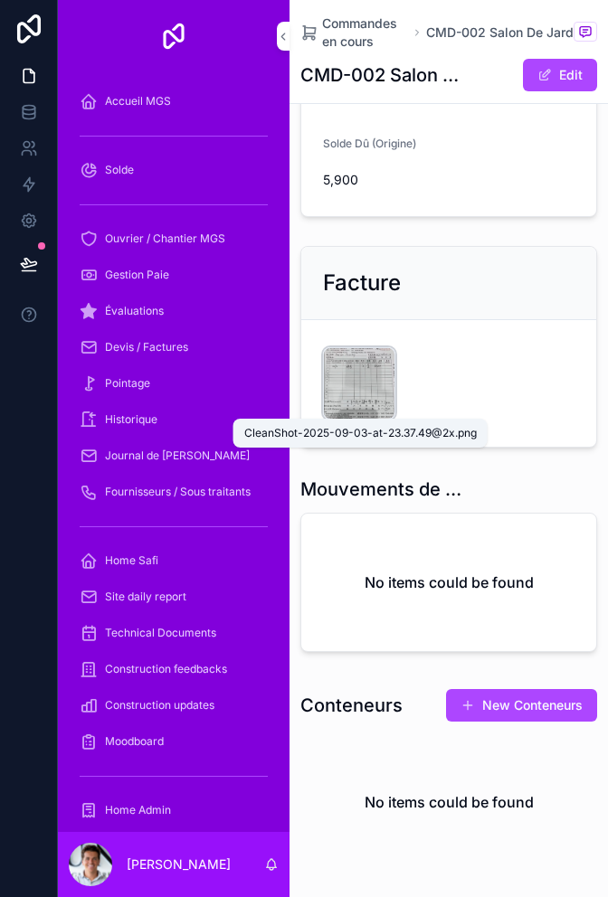
click at [0, 0] on span "CleanShot-2025-09-03-at-23.37.49@2x" at bounding box center [0, 0] width 0 height 0
